Goal: Task Accomplishment & Management: Use online tool/utility

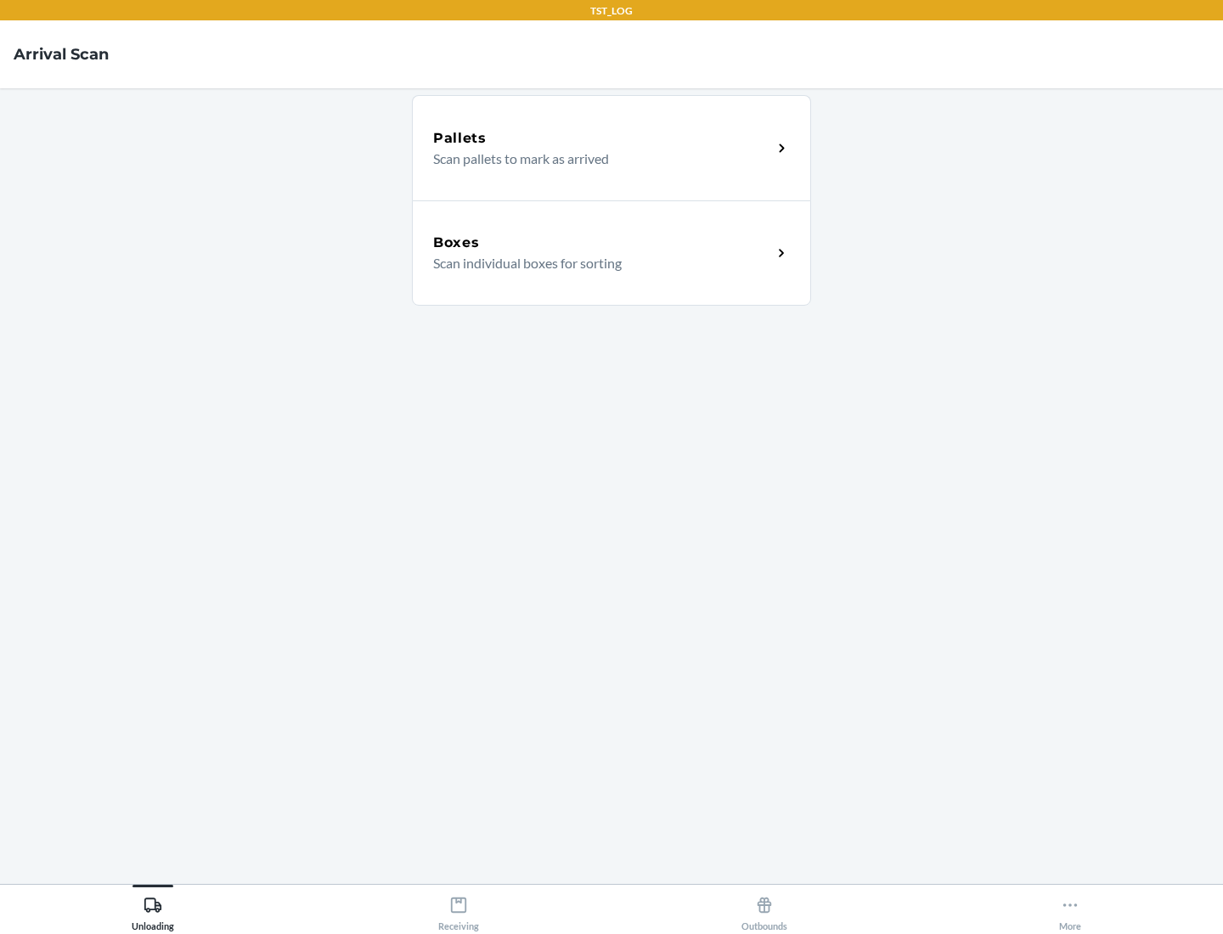
click at [602, 243] on div "Boxes" at bounding box center [602, 243] width 339 height 20
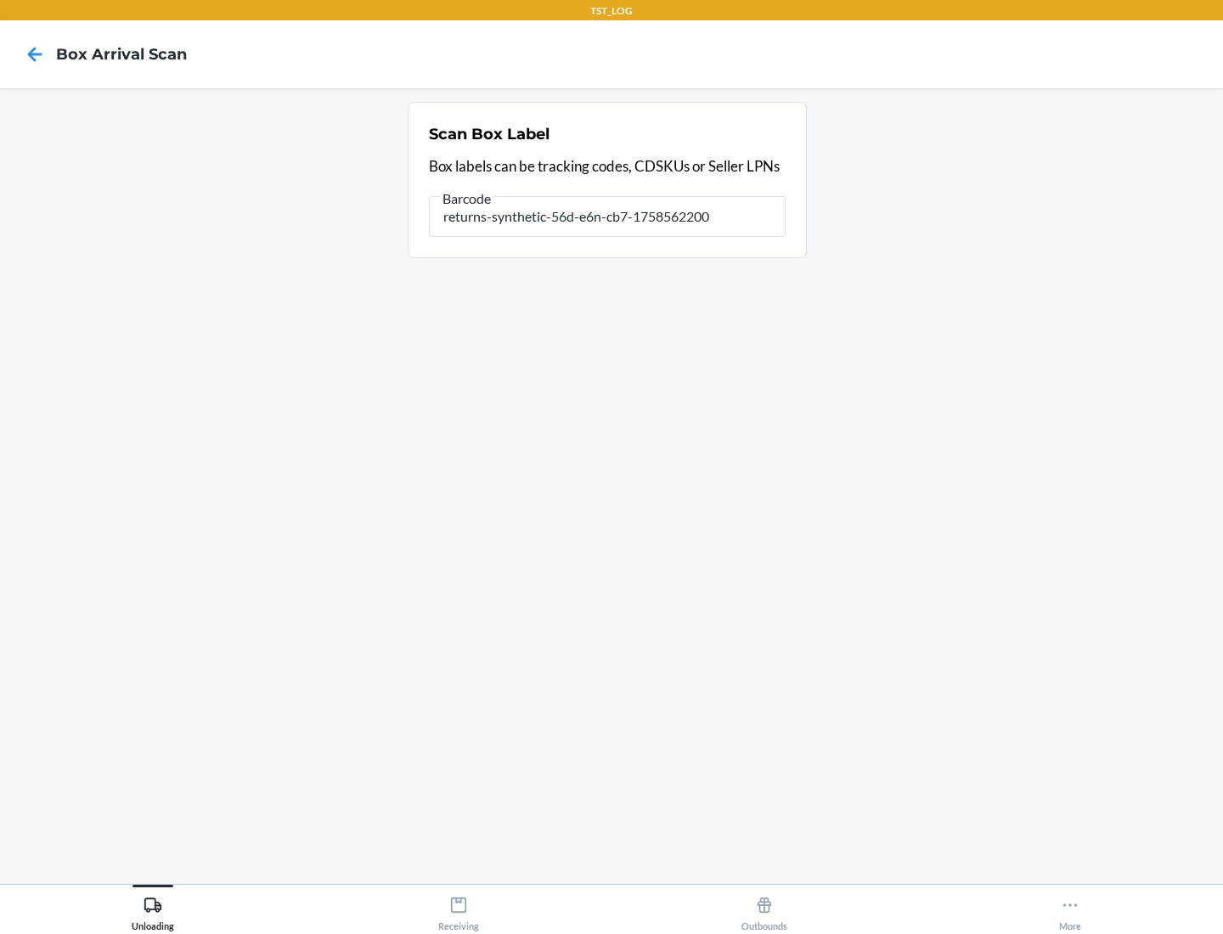
type input "returns-synthetic-56d-e6n-cb7-1758562200"
